Goal: Find specific page/section: Find specific page/section

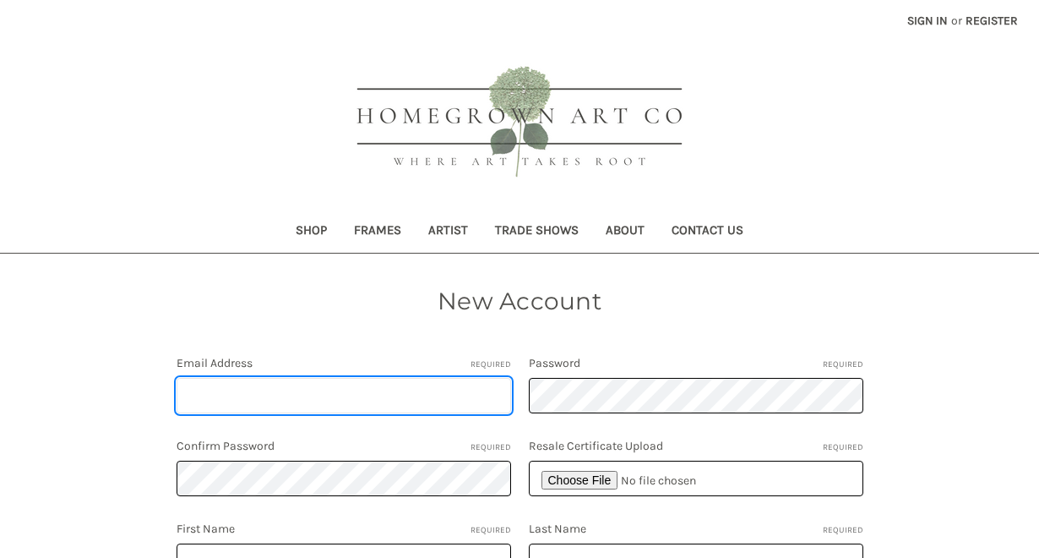
type input "michelle@homegrownartco.com"
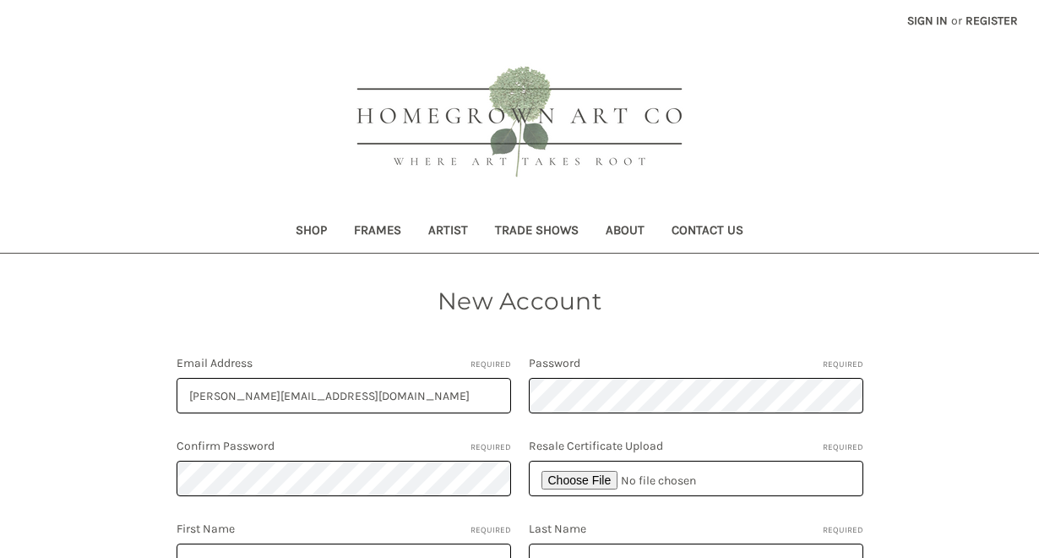
click at [719, 223] on link "Contact Us" at bounding box center [707, 231] width 99 height 41
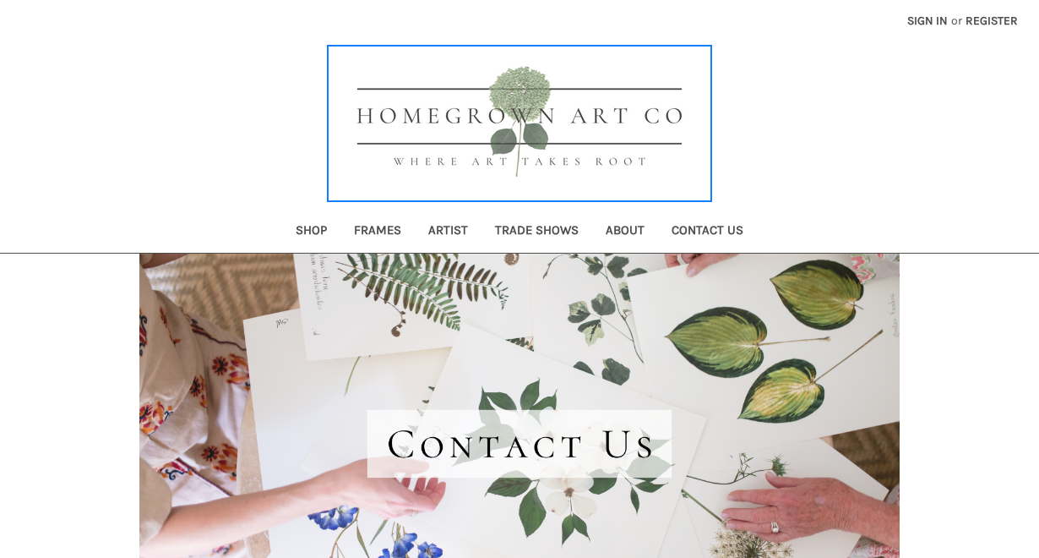
click at [582, 98] on img at bounding box center [520, 123] width 380 height 152
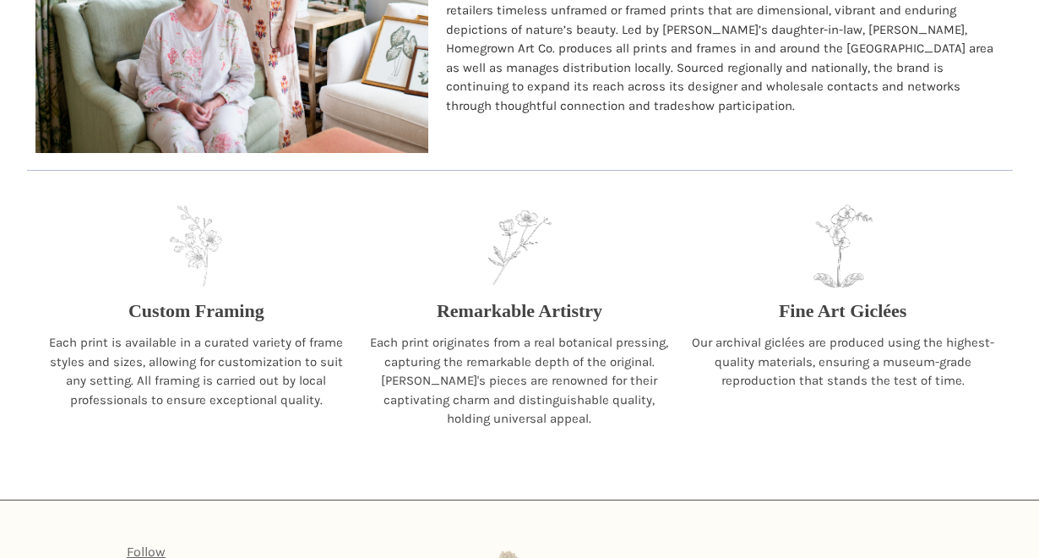
scroll to position [1673, 0]
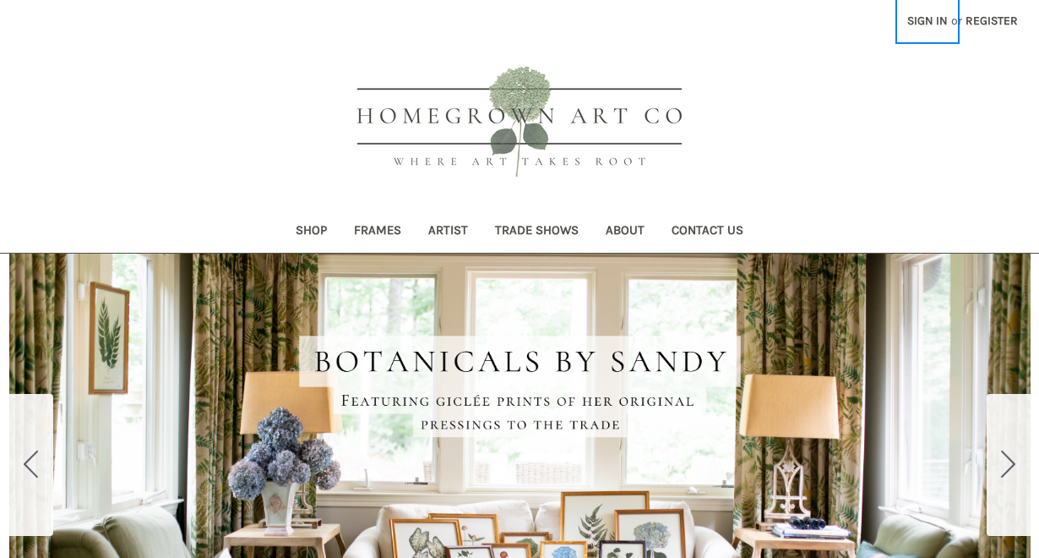
click at [934, 22] on link "Sign in" at bounding box center [927, 20] width 59 height 41
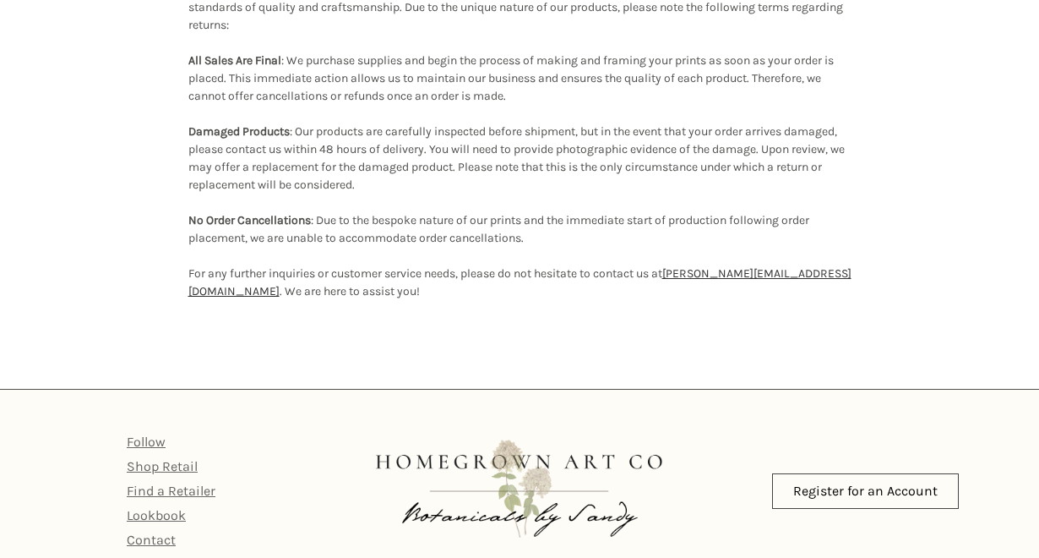
scroll to position [440, 0]
